Goal: Navigation & Orientation: Find specific page/section

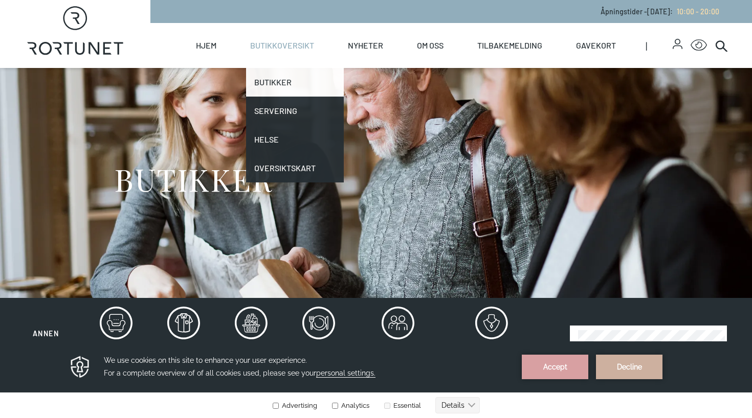
click at [279, 84] on link "Butikker" at bounding box center [295, 82] width 98 height 29
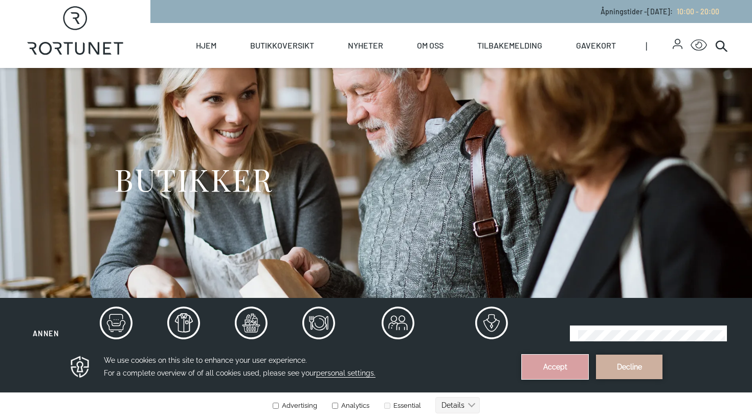
click at [556, 364] on button "Accept" at bounding box center [555, 367] width 66 height 25
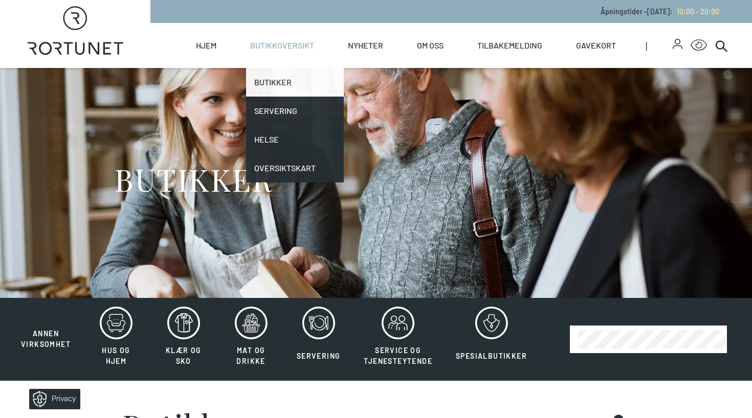
click at [275, 87] on link "Butikker" at bounding box center [295, 82] width 98 height 29
click at [269, 80] on link "Butikker" at bounding box center [295, 82] width 98 height 29
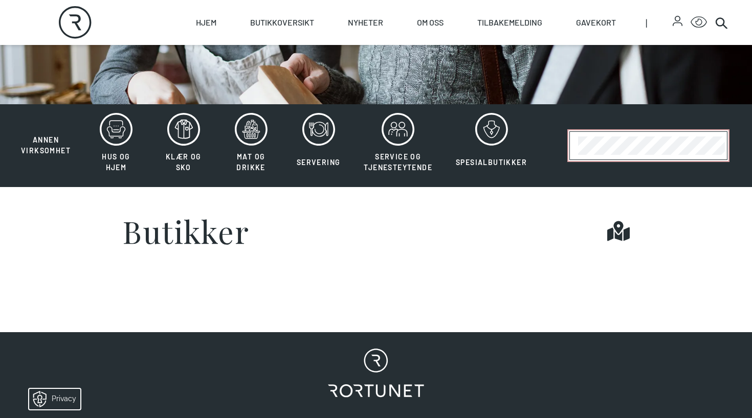
scroll to position [193, 0]
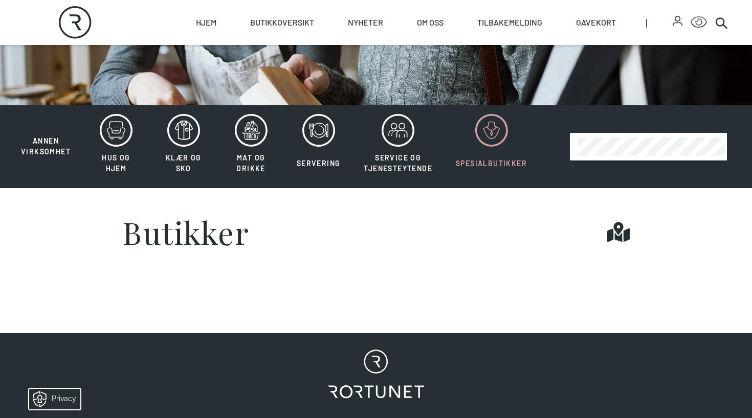
click at [492, 131] on icon at bounding box center [491, 130] width 33 height 33
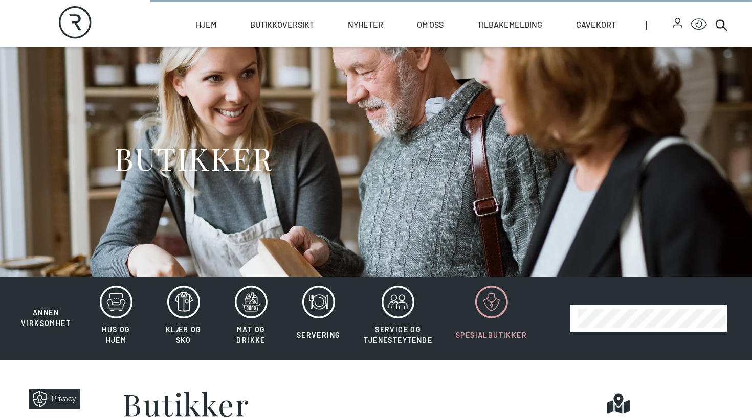
scroll to position [24, 0]
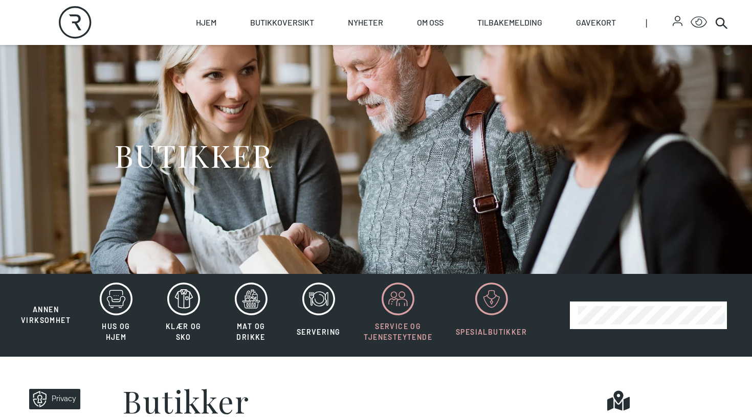
click at [396, 305] on icon at bounding box center [398, 299] width 33 height 33
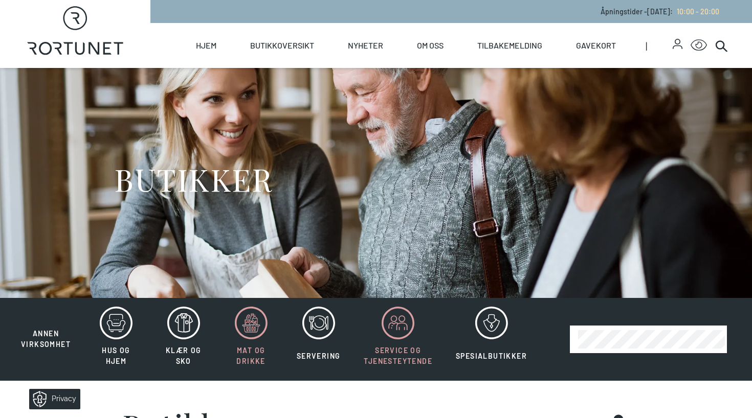
click at [252, 317] on icon at bounding box center [251, 323] width 33 height 33
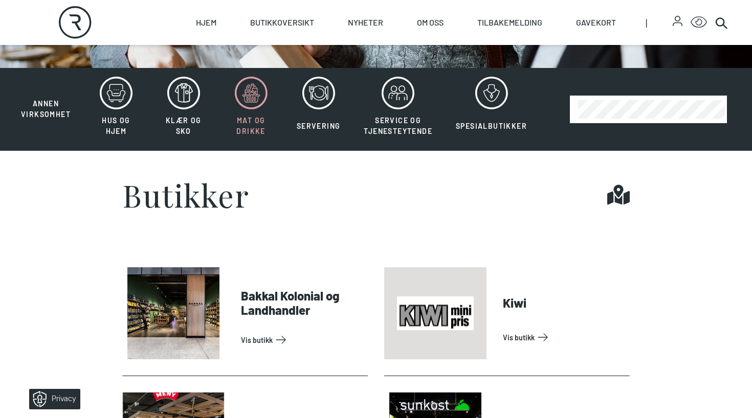
scroll to position [227, 0]
